Goal: Navigation & Orientation: Find specific page/section

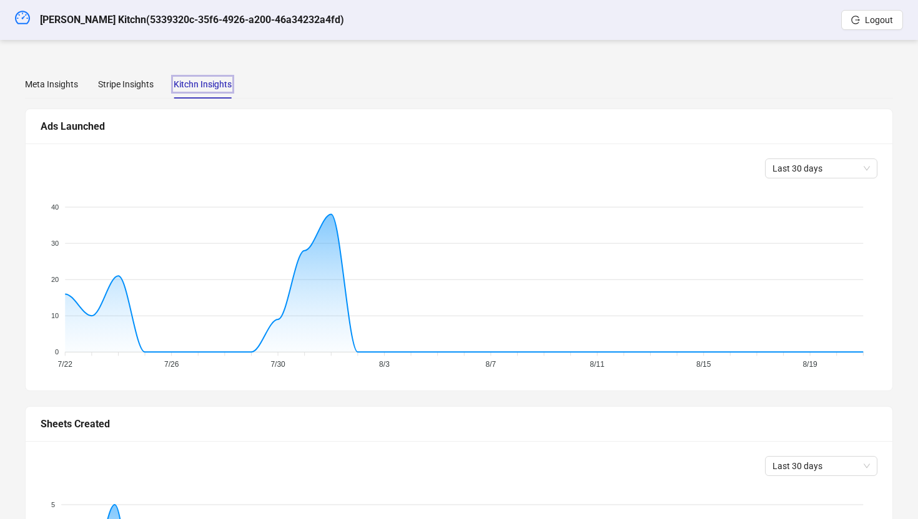
scroll to position [388, 0]
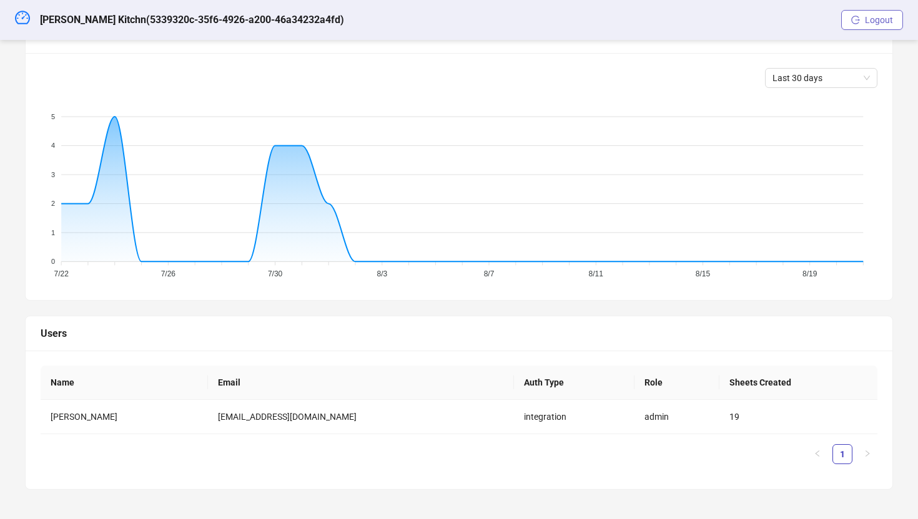
click at [878, 17] on span "Logout" at bounding box center [879, 20] width 28 height 10
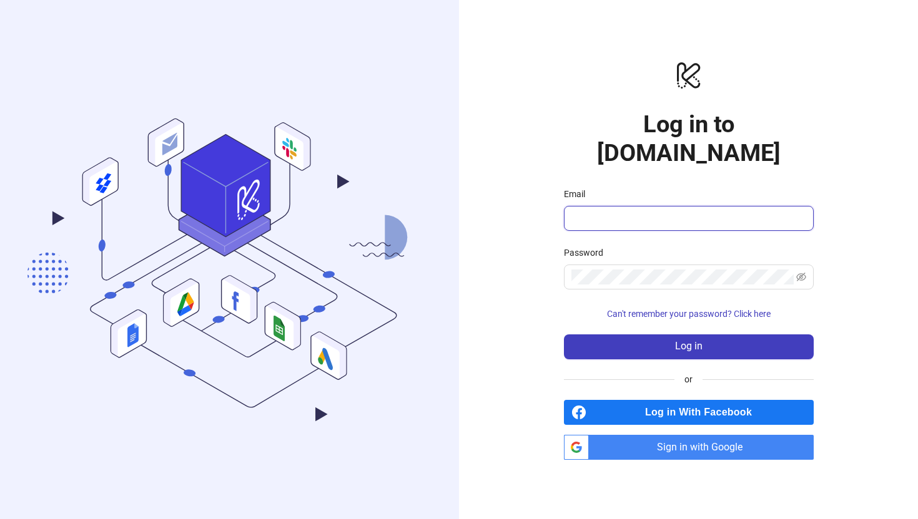
click at [611, 211] on input "Email" at bounding box center [687, 218] width 232 height 15
type input "**********"
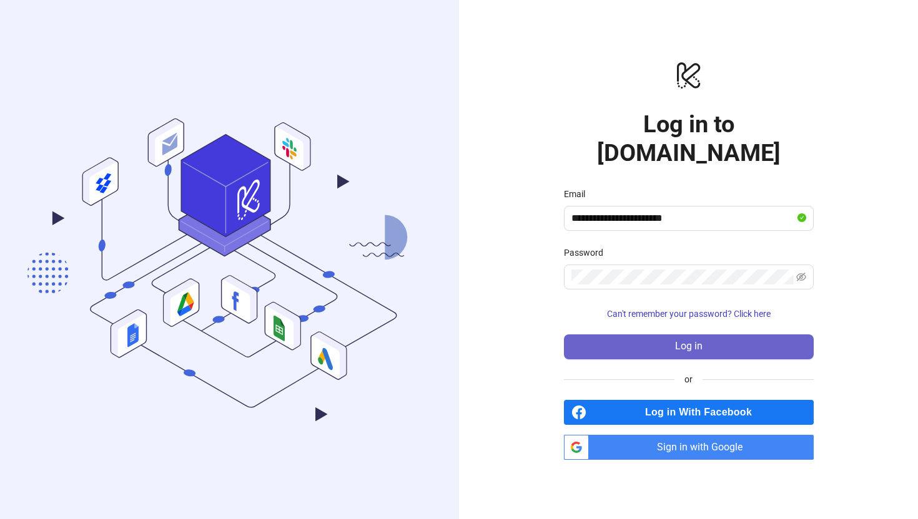
click at [639, 335] on button "Log in" at bounding box center [689, 347] width 250 height 25
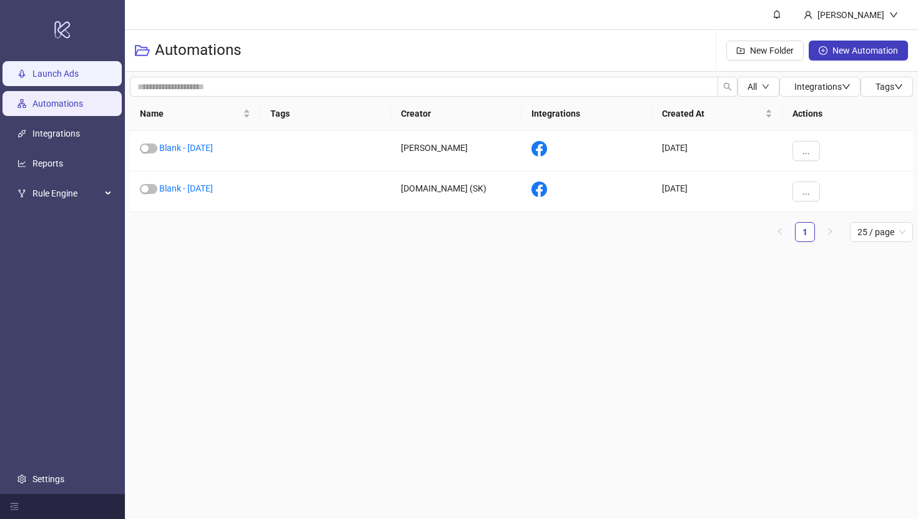
click at [46, 77] on link "Launch Ads" at bounding box center [55, 74] width 46 height 10
